Goal: Register for event/course

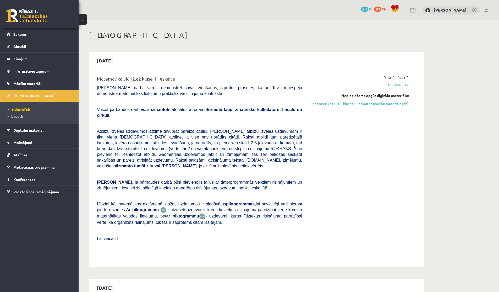
scroll to position [592, 0]
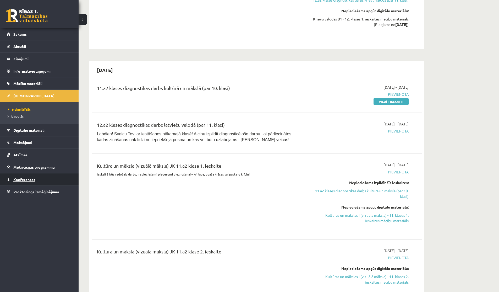
click at [23, 179] on span "Konferences" at bounding box center [24, 179] width 22 height 5
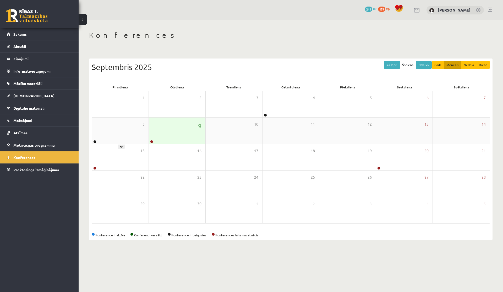
click at [160, 131] on div "9" at bounding box center [177, 130] width 57 height 26
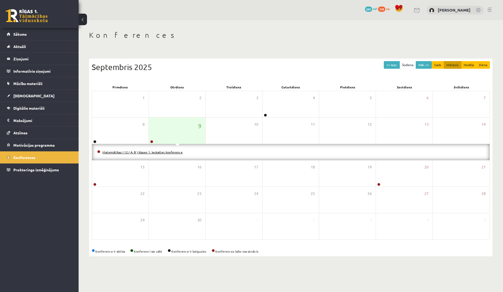
click at [146, 151] on link "Matemātikas I 12.( A, B ) klases 1. ieskaites konference" at bounding box center [142, 152] width 80 height 4
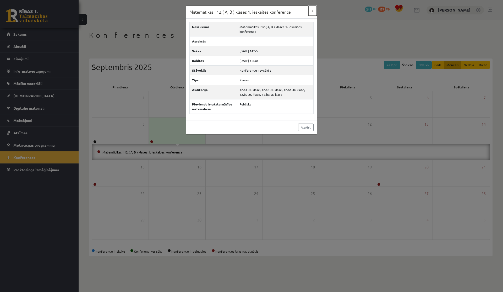
click at [310, 13] on button "×" at bounding box center [312, 11] width 8 height 10
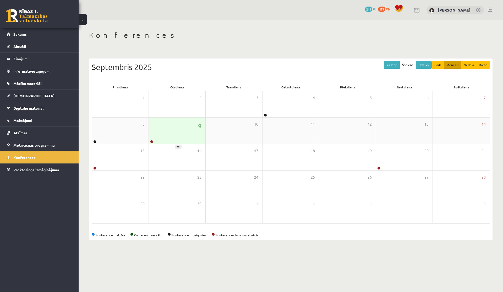
click at [181, 131] on div "9" at bounding box center [177, 130] width 57 height 26
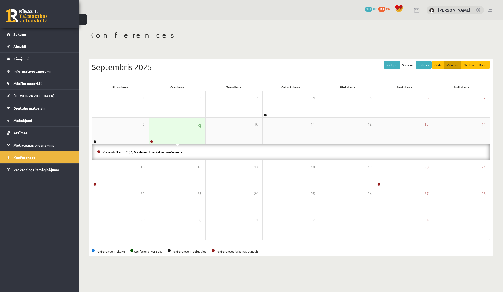
click at [181, 131] on div "9" at bounding box center [177, 130] width 57 height 26
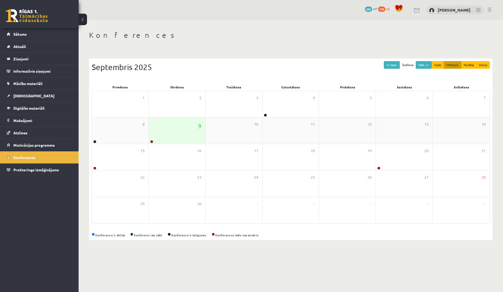
click at [181, 131] on div "9" at bounding box center [177, 130] width 57 height 26
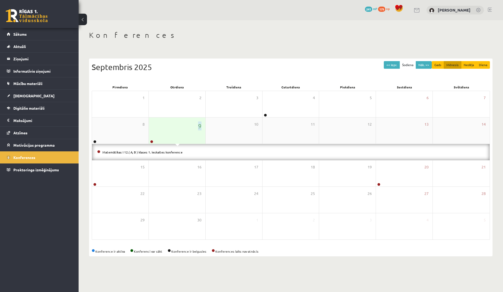
click at [181, 130] on div "9" at bounding box center [177, 130] width 57 height 26
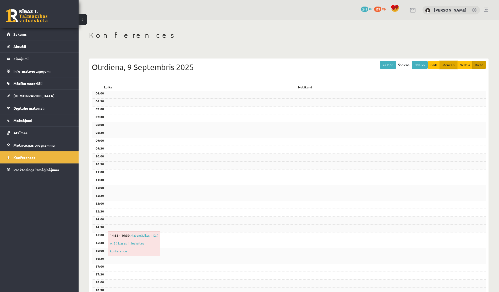
click at [445, 66] on button "Mēnesis" at bounding box center [449, 65] width 18 height 8
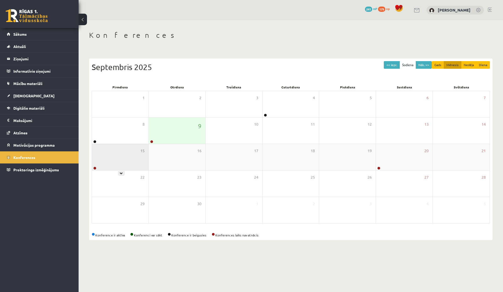
click at [116, 162] on div "15" at bounding box center [120, 157] width 57 height 26
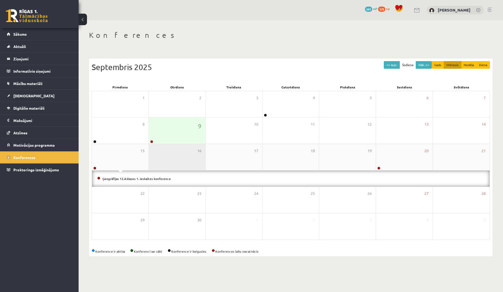
click at [172, 161] on div "16" at bounding box center [177, 157] width 57 height 26
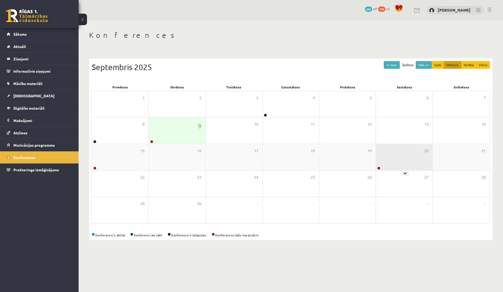
click at [410, 155] on div "20" at bounding box center [404, 157] width 57 height 26
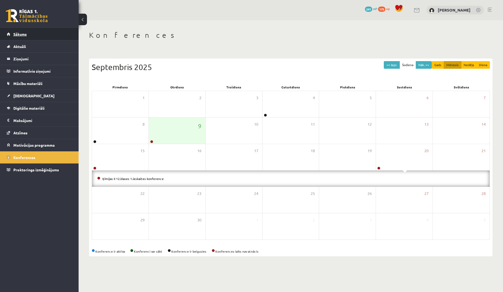
click at [35, 31] on link "Sākums" at bounding box center [39, 34] width 65 height 12
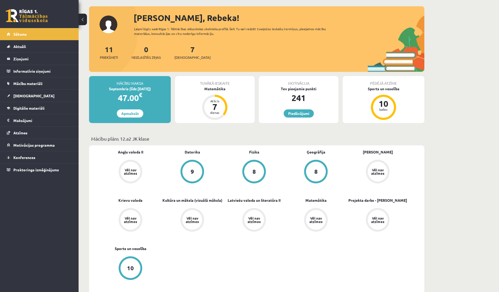
scroll to position [25, 0]
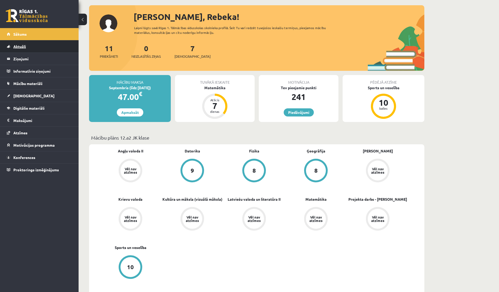
click at [21, 45] on span "Aktuāli" at bounding box center [19, 46] width 13 height 5
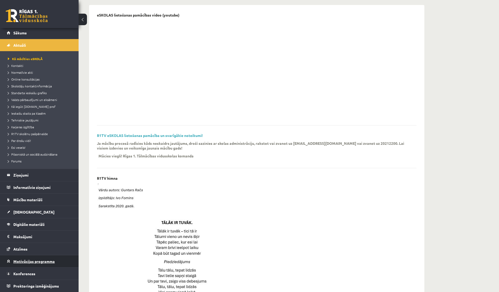
scroll to position [83, 0]
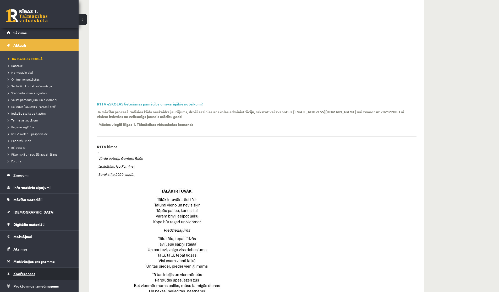
click at [25, 277] on link "Konferences" at bounding box center [39, 273] width 65 height 12
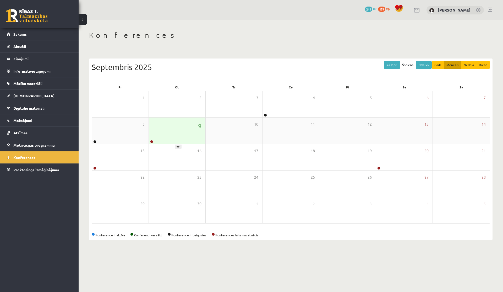
click at [186, 135] on div "9" at bounding box center [177, 130] width 57 height 26
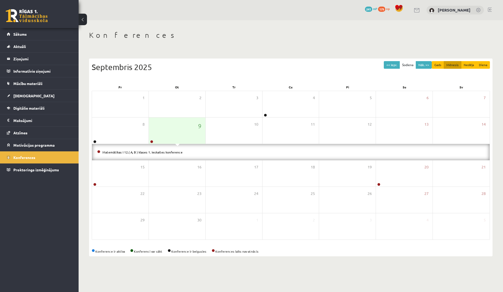
click at [141, 148] on div "Matemātikas I 12.( A, B ) klases 1. ieskaites konference" at bounding box center [291, 152] width 398 height 16
click at [141, 151] on link "Matemātikas I 12.( A, B ) klases 1. ieskaites konference" at bounding box center [142, 152] width 80 height 4
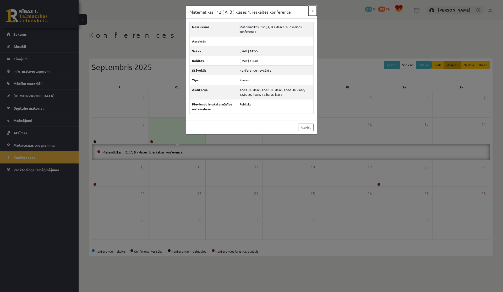
click at [311, 10] on button "×" at bounding box center [312, 11] width 8 height 10
